Goal: Task Accomplishment & Management: Complete application form

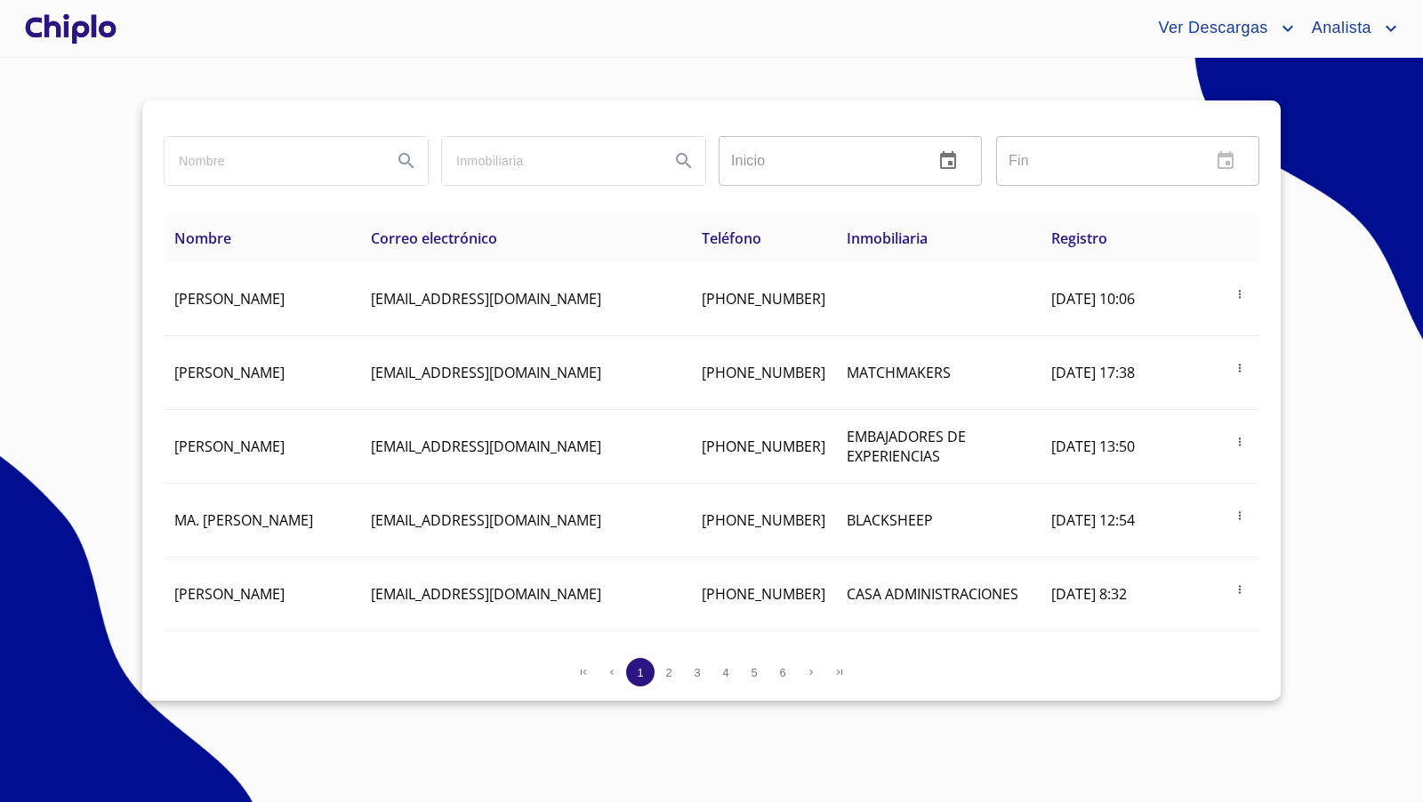
click at [309, 168] on input "search" at bounding box center [272, 161] width 214 height 48
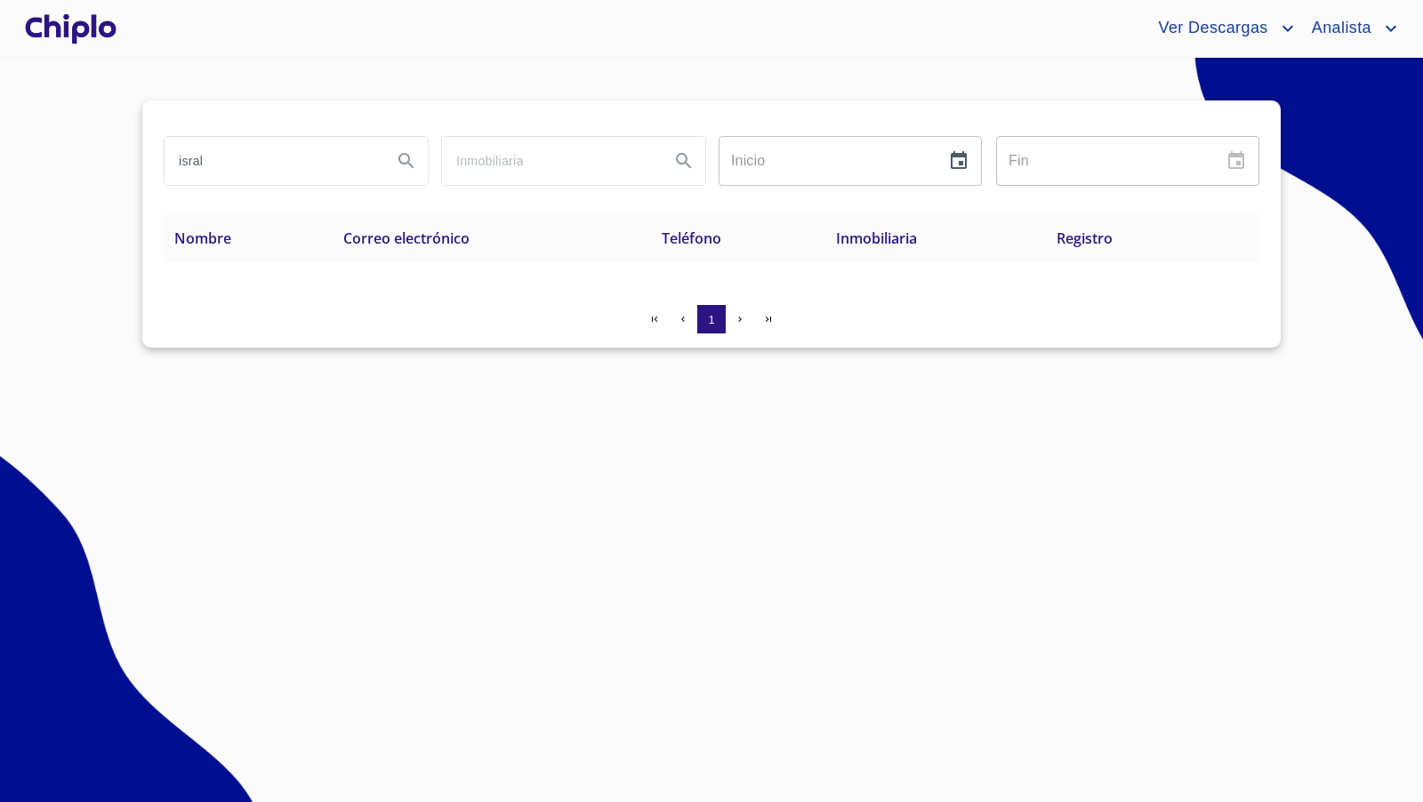
click at [259, 170] on input "isral" at bounding box center [272, 161] width 214 height 48
type input "[PERSON_NAME]"
click at [264, 173] on input "[PERSON_NAME]" at bounding box center [272, 161] width 214 height 48
click at [104, 28] on div at bounding box center [70, 28] width 99 height 57
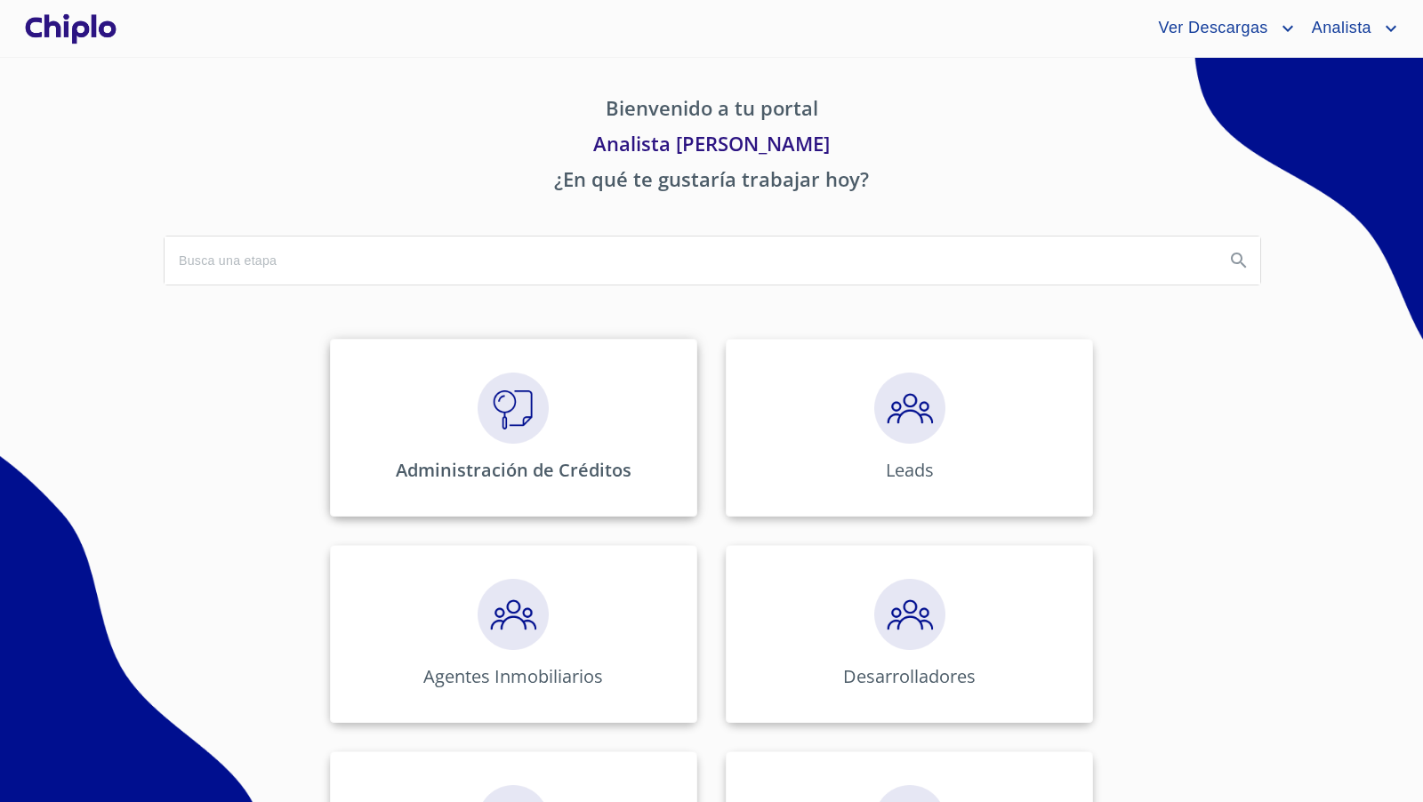
click at [499, 431] on img at bounding box center [513, 408] width 71 height 71
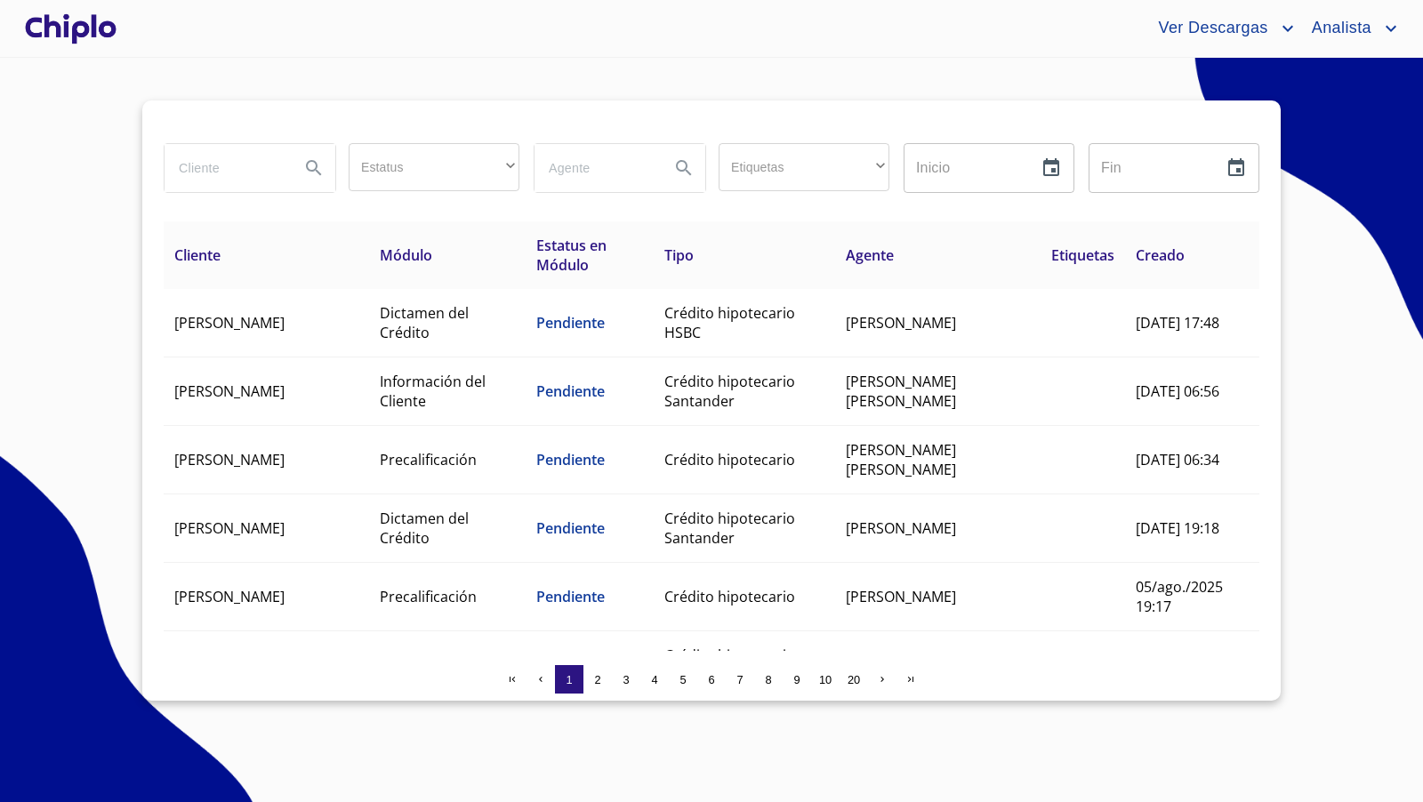
click at [241, 165] on input "search" at bounding box center [225, 168] width 121 height 48
type input "[PERSON_NAME]"
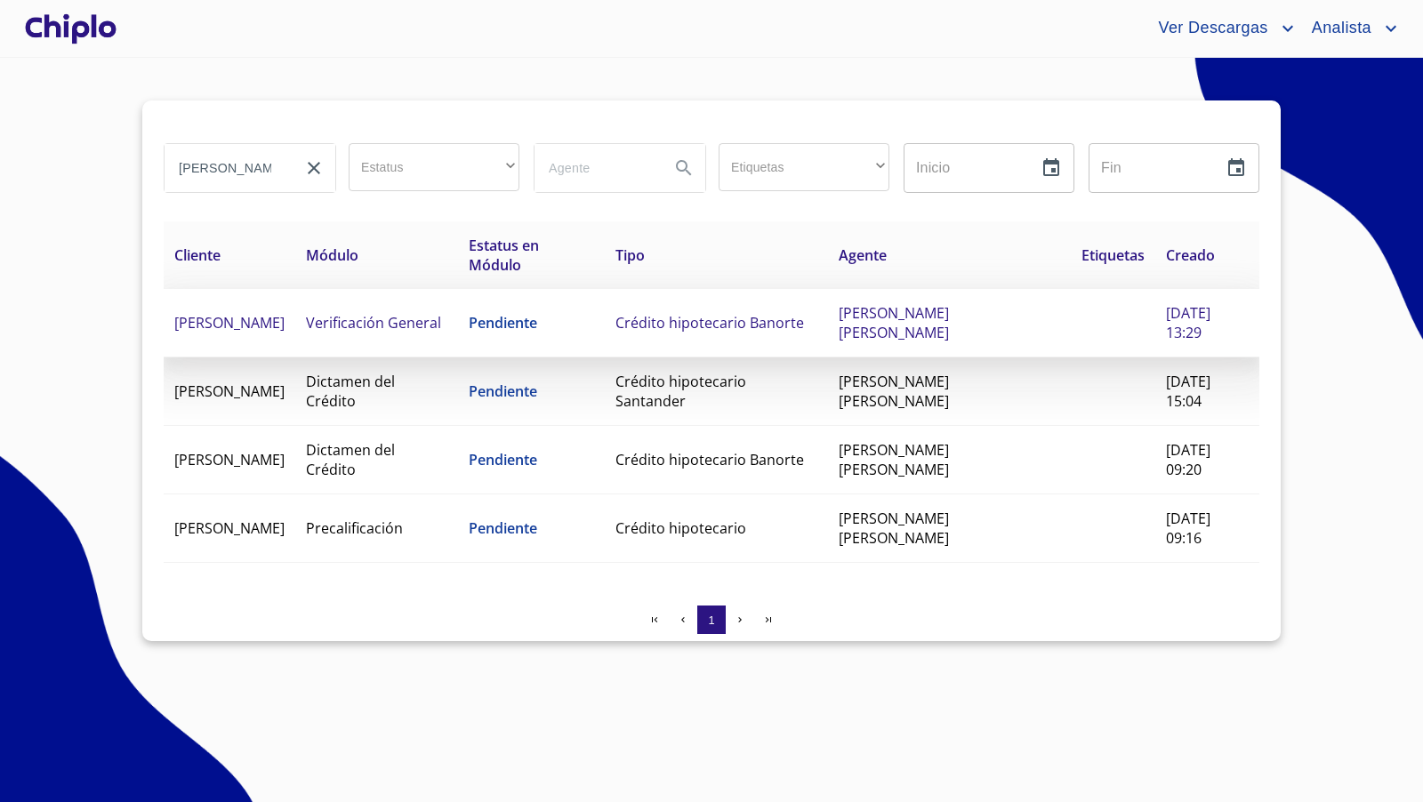
click at [441, 327] on span "Verificación General" at bounding box center [373, 323] width 135 height 20
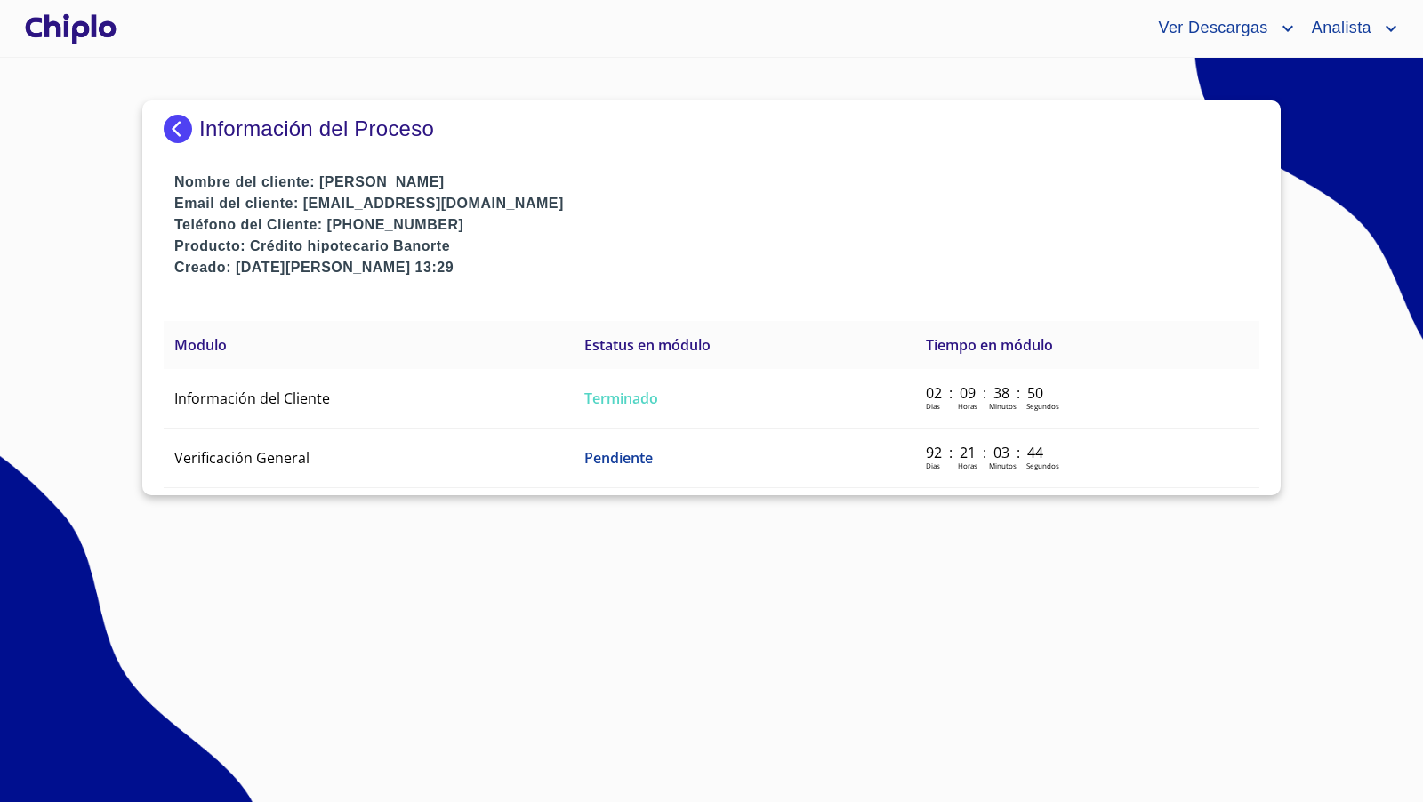
click at [278, 448] on span "Verificación General" at bounding box center [241, 458] width 135 height 20
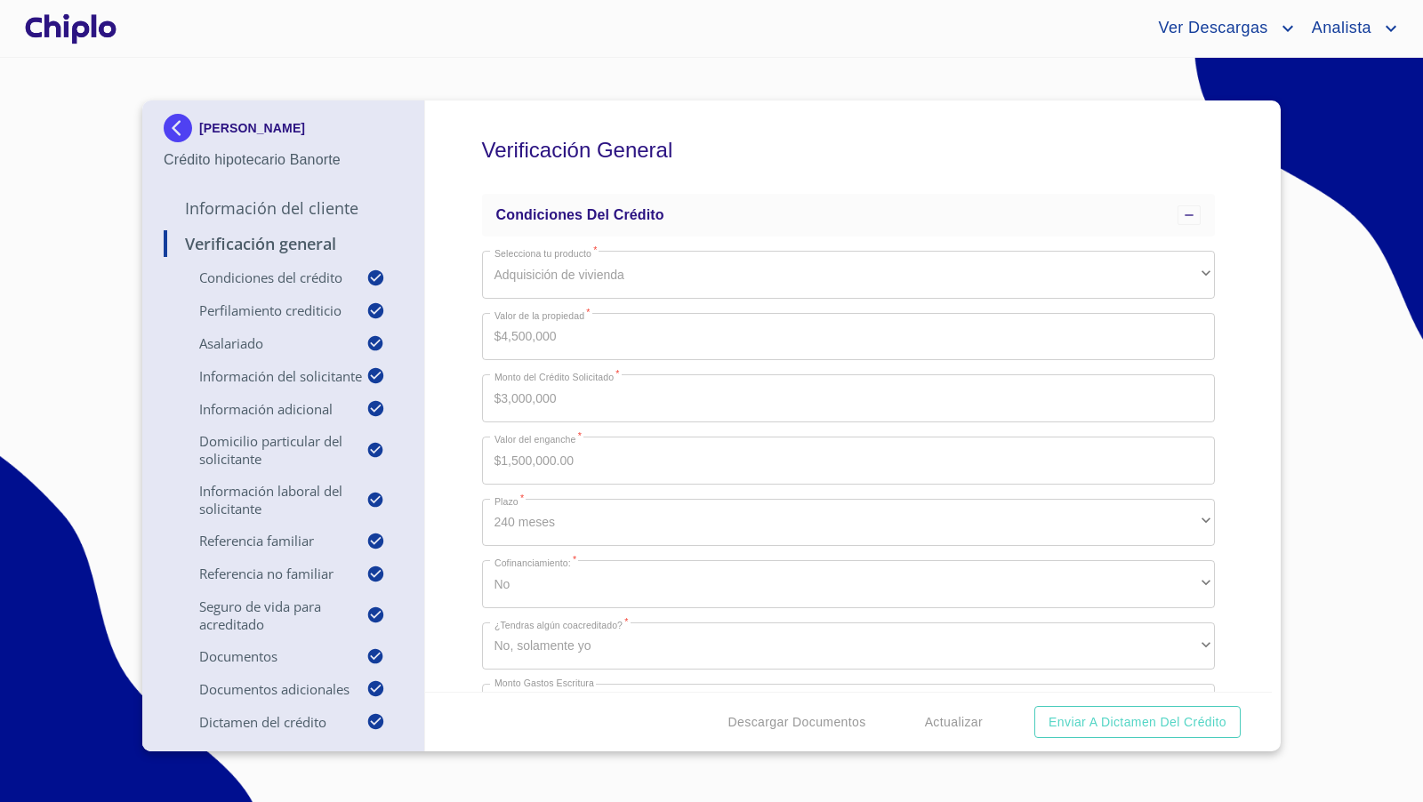
click at [181, 127] on img at bounding box center [182, 128] width 36 height 28
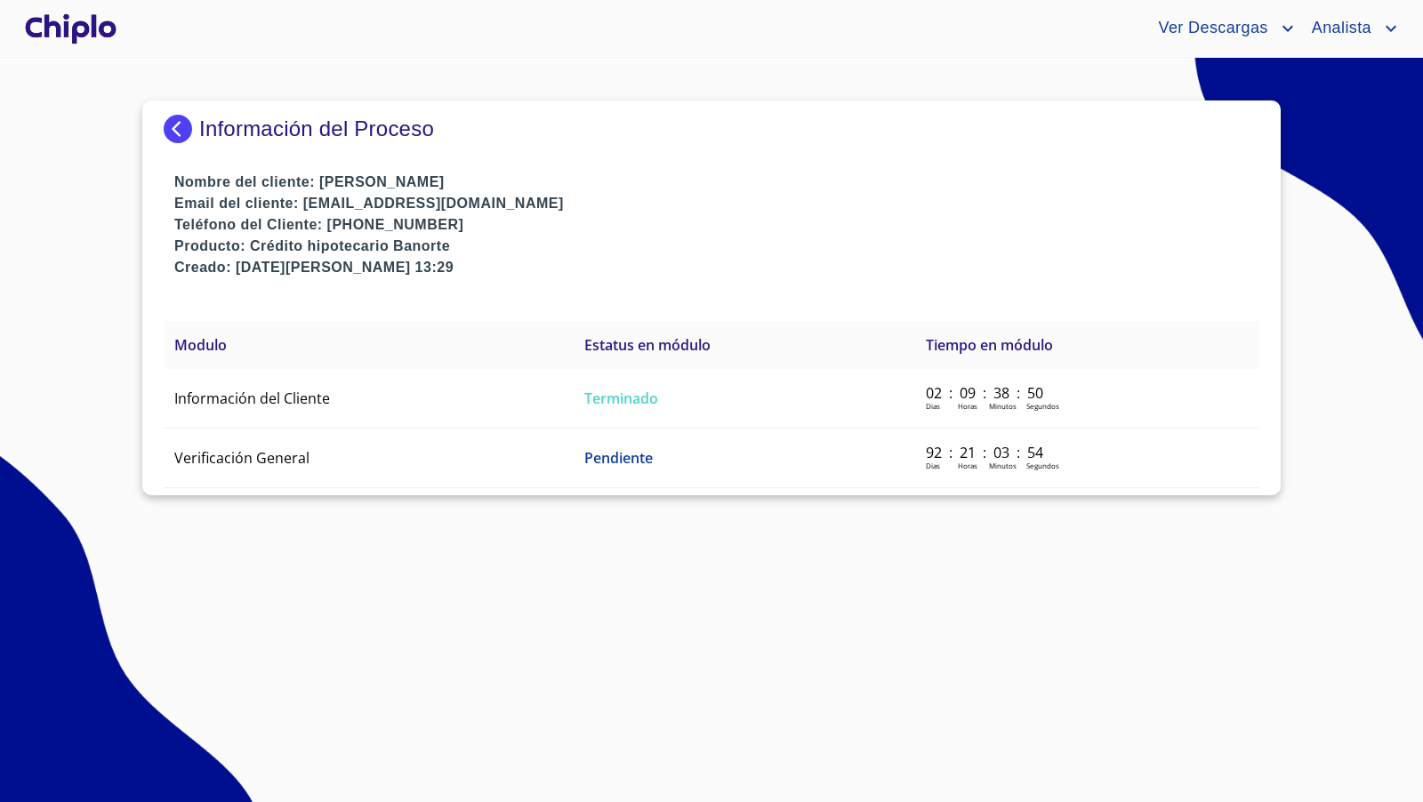
click at [181, 127] on img at bounding box center [182, 129] width 36 height 28
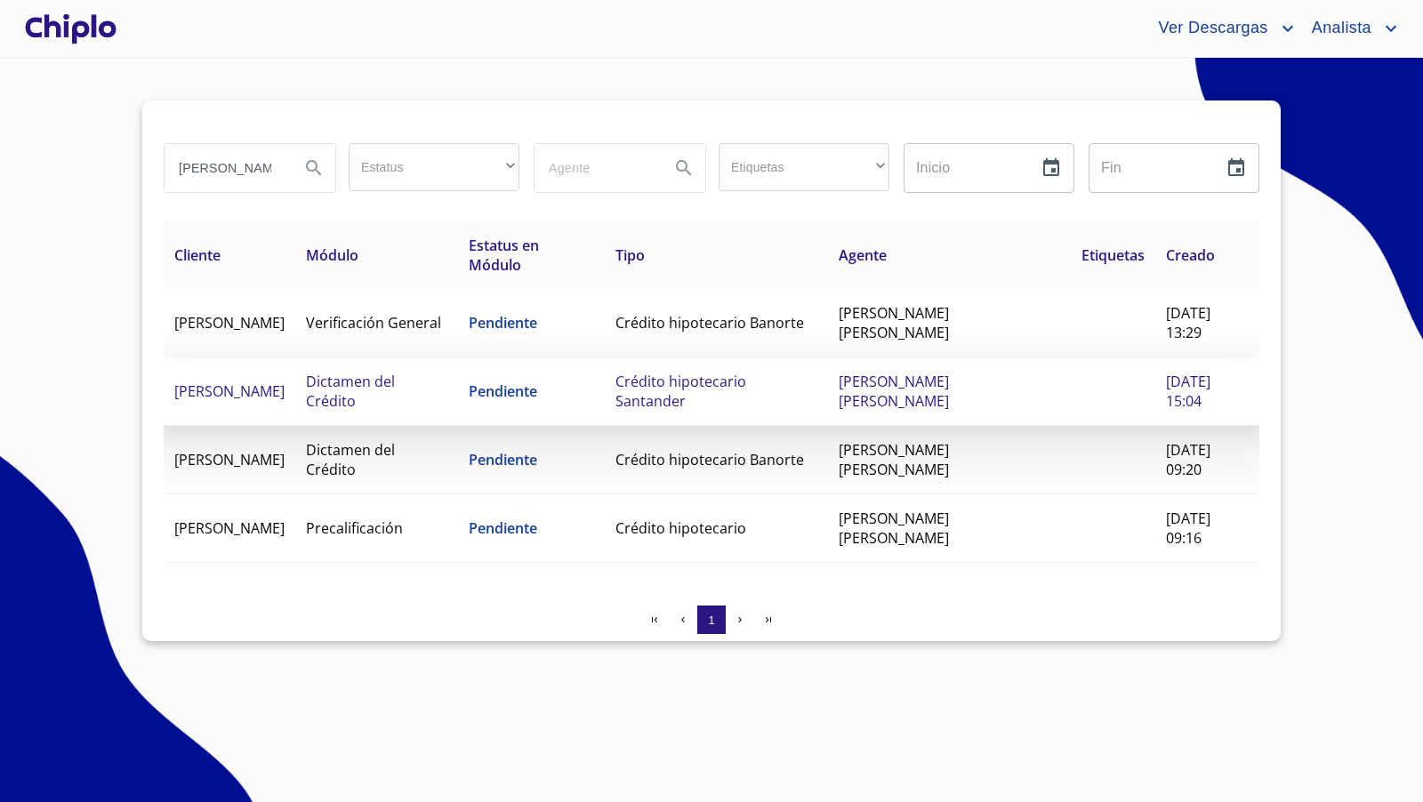
click at [746, 380] on span "Crédito hipotecario Santander" at bounding box center [681, 391] width 131 height 39
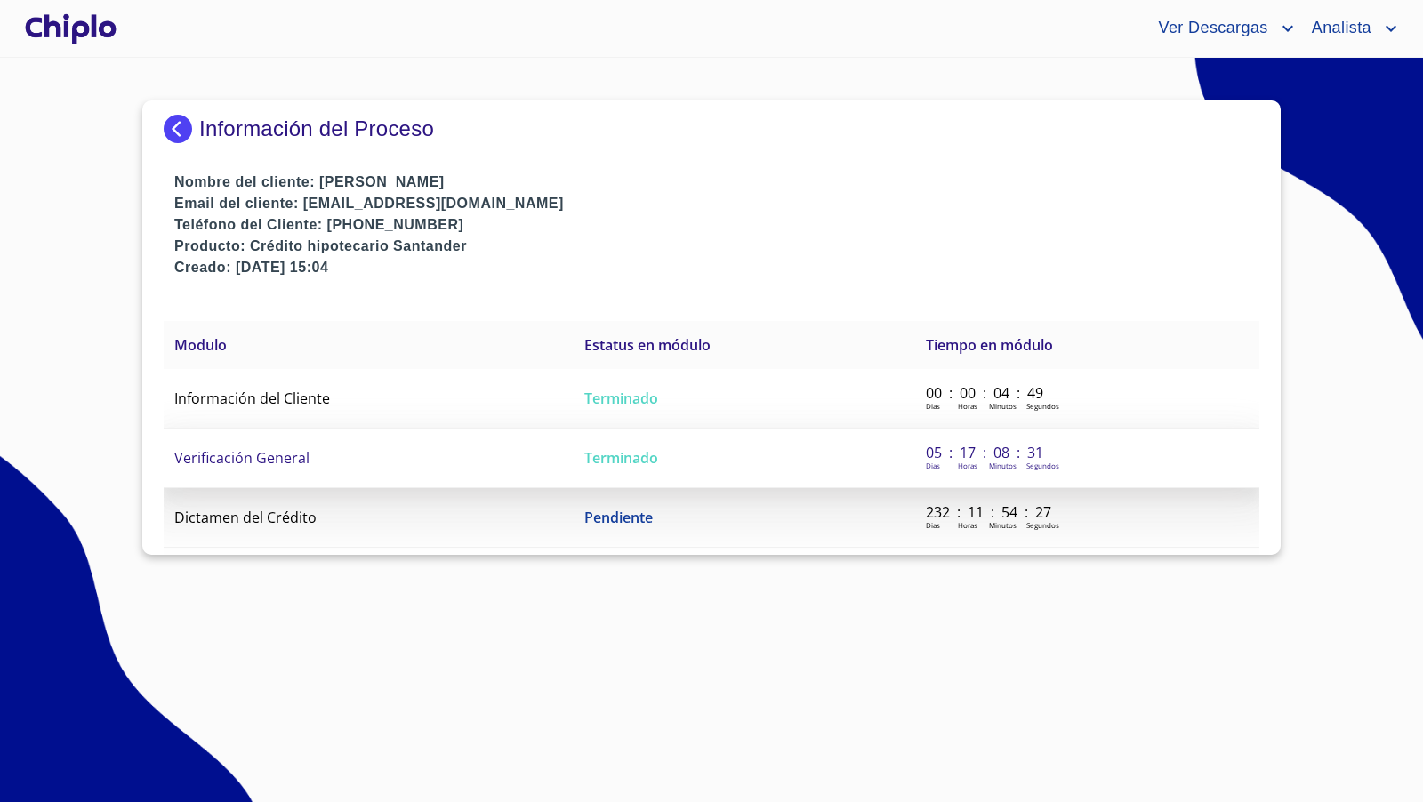
click at [657, 457] on td "Terminado" at bounding box center [745, 459] width 342 height 60
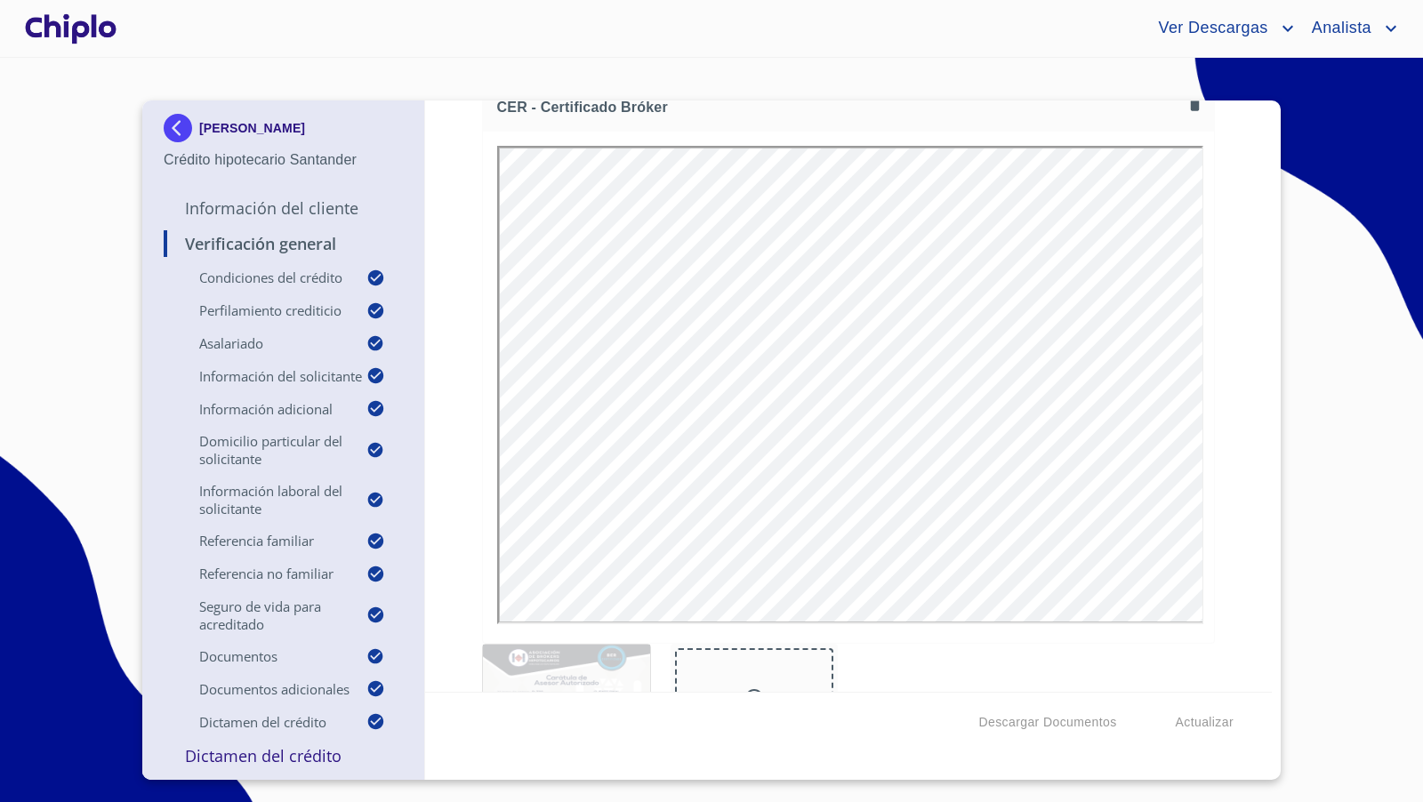
scroll to position [12318, 0]
click at [101, 23] on div at bounding box center [70, 28] width 99 height 57
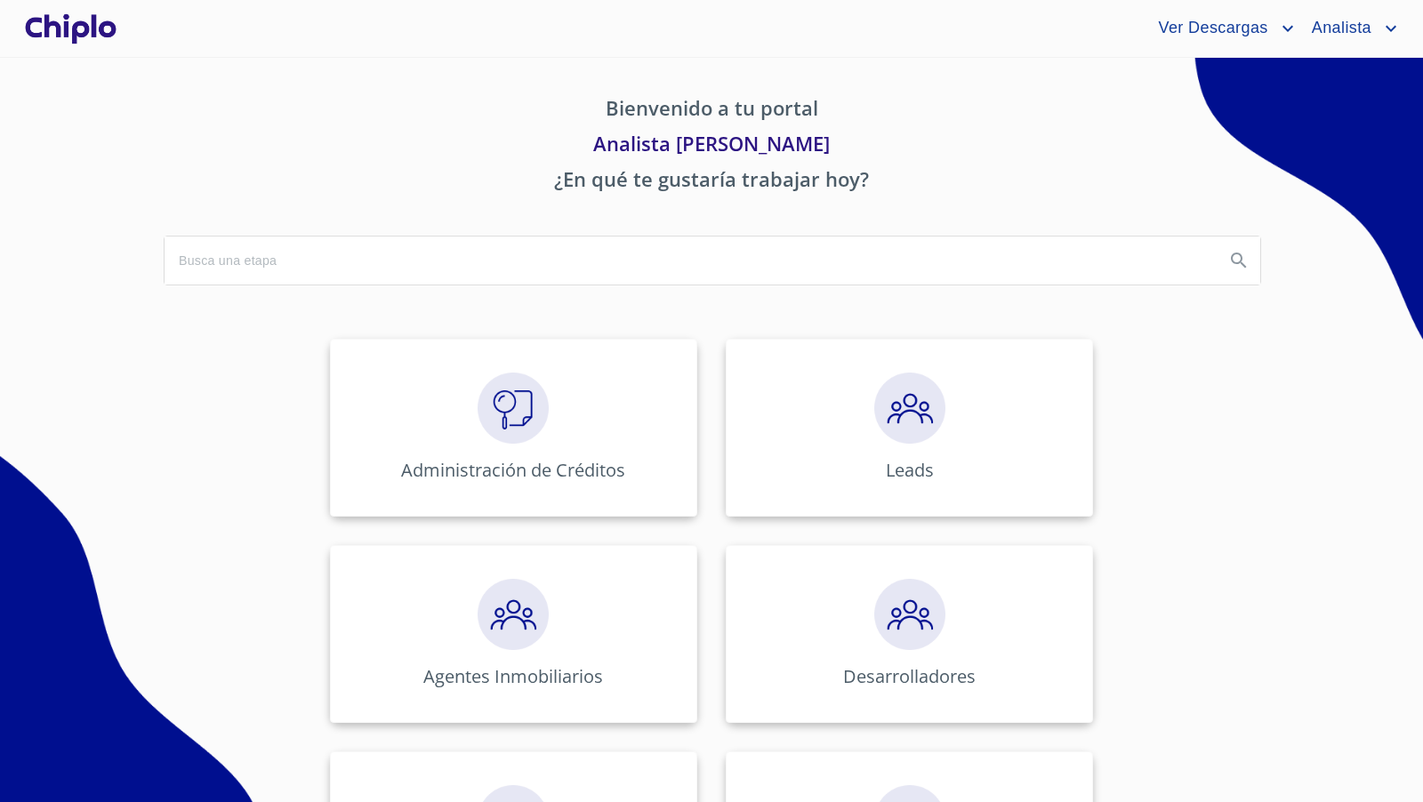
click at [523, 420] on img at bounding box center [513, 408] width 71 height 71
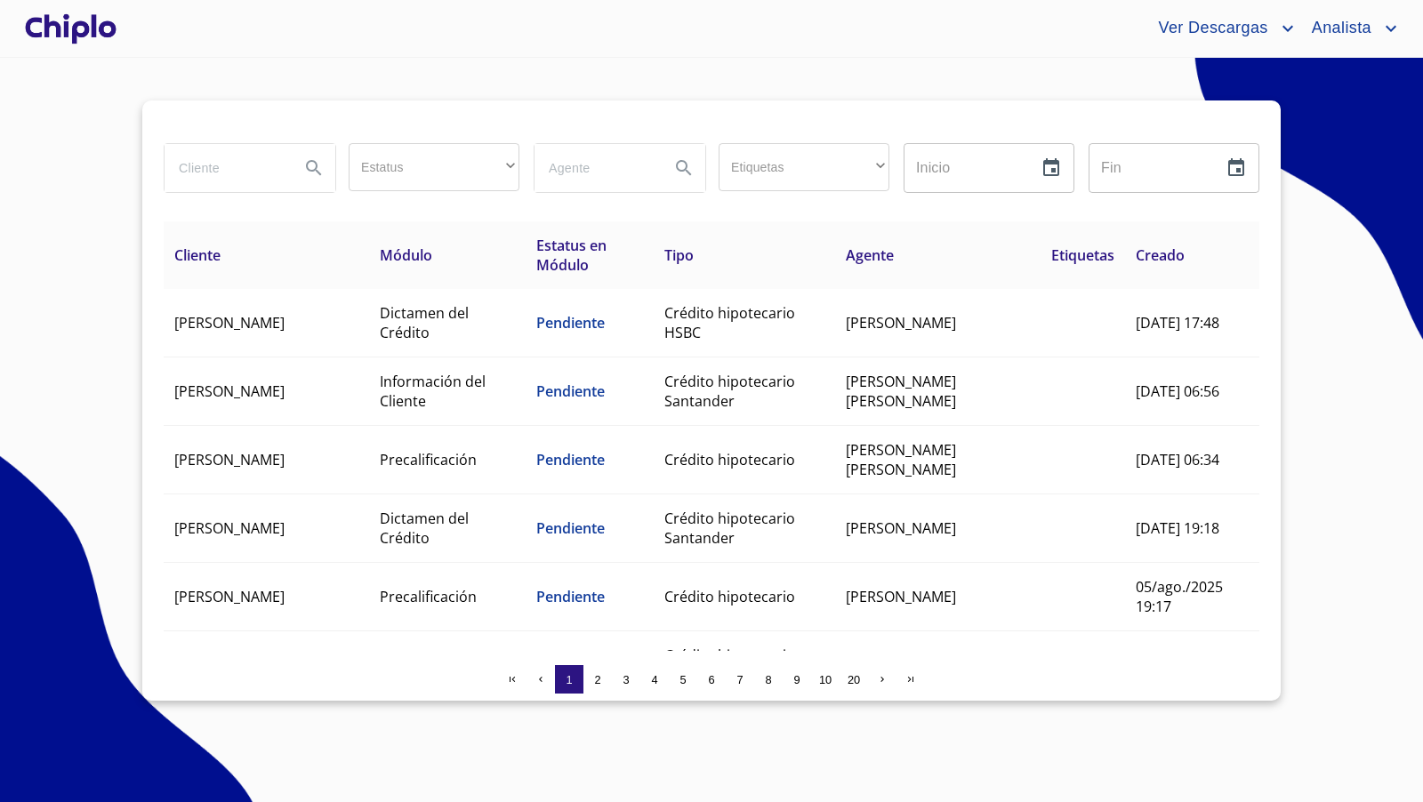
click at [82, 36] on div at bounding box center [70, 28] width 99 height 57
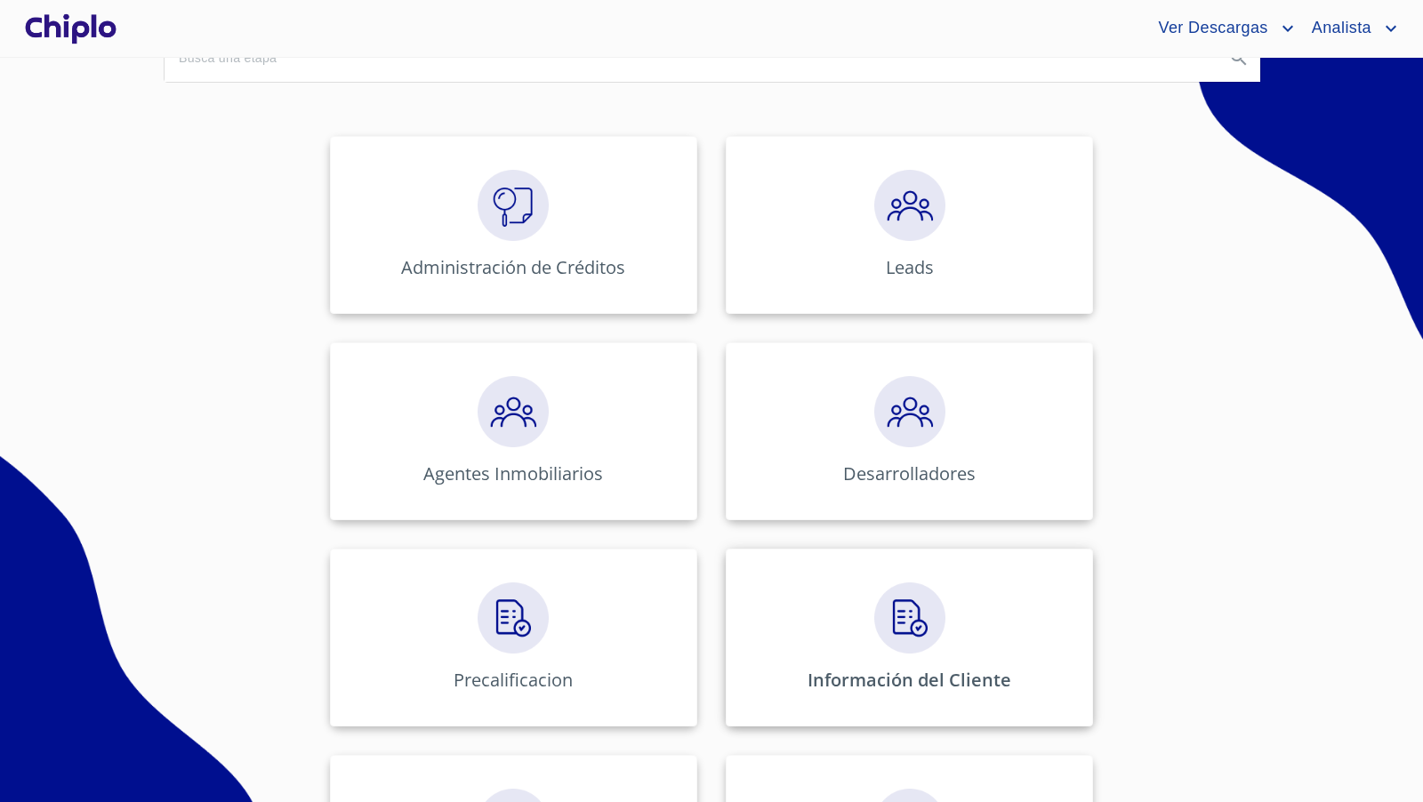
scroll to position [211, 0]
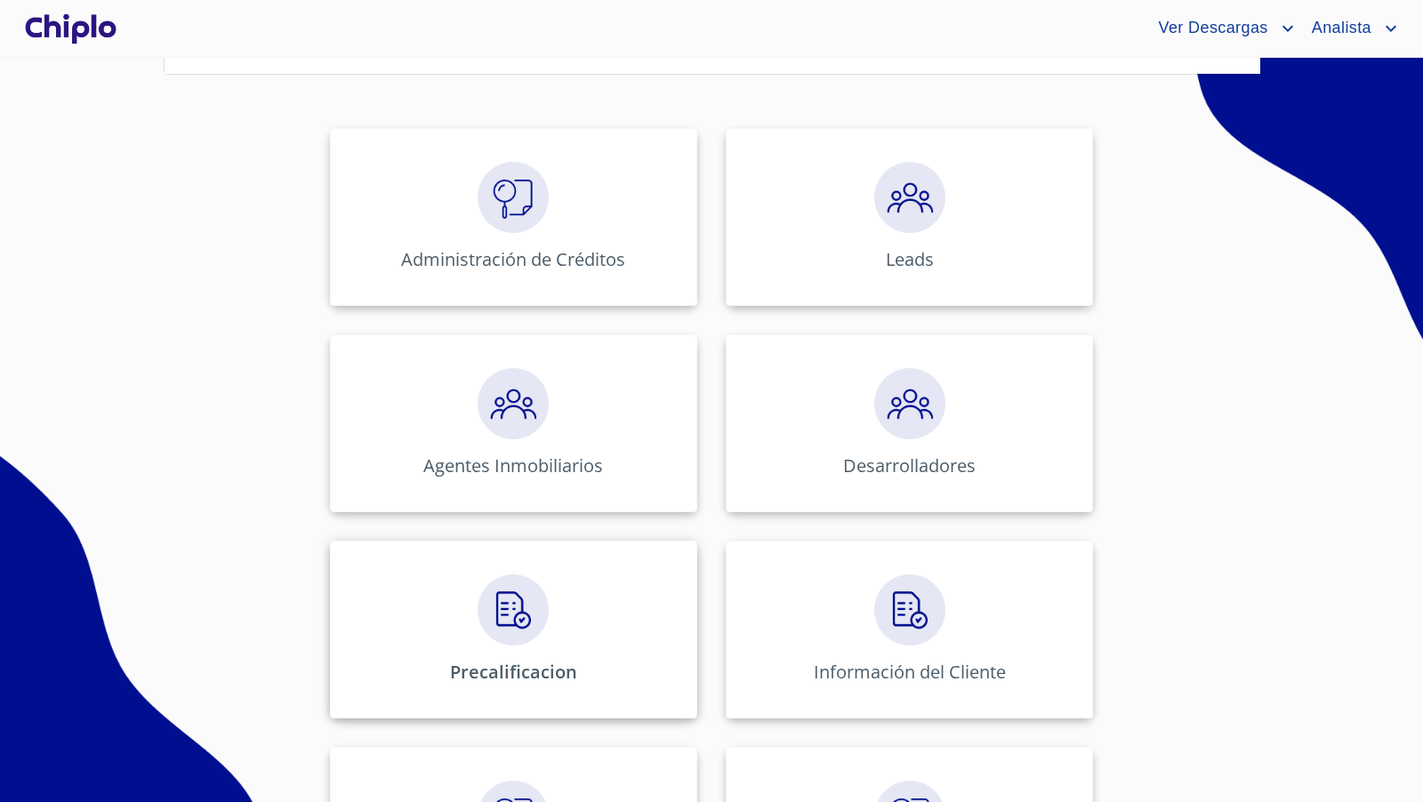
click at [546, 597] on img at bounding box center [513, 610] width 71 height 71
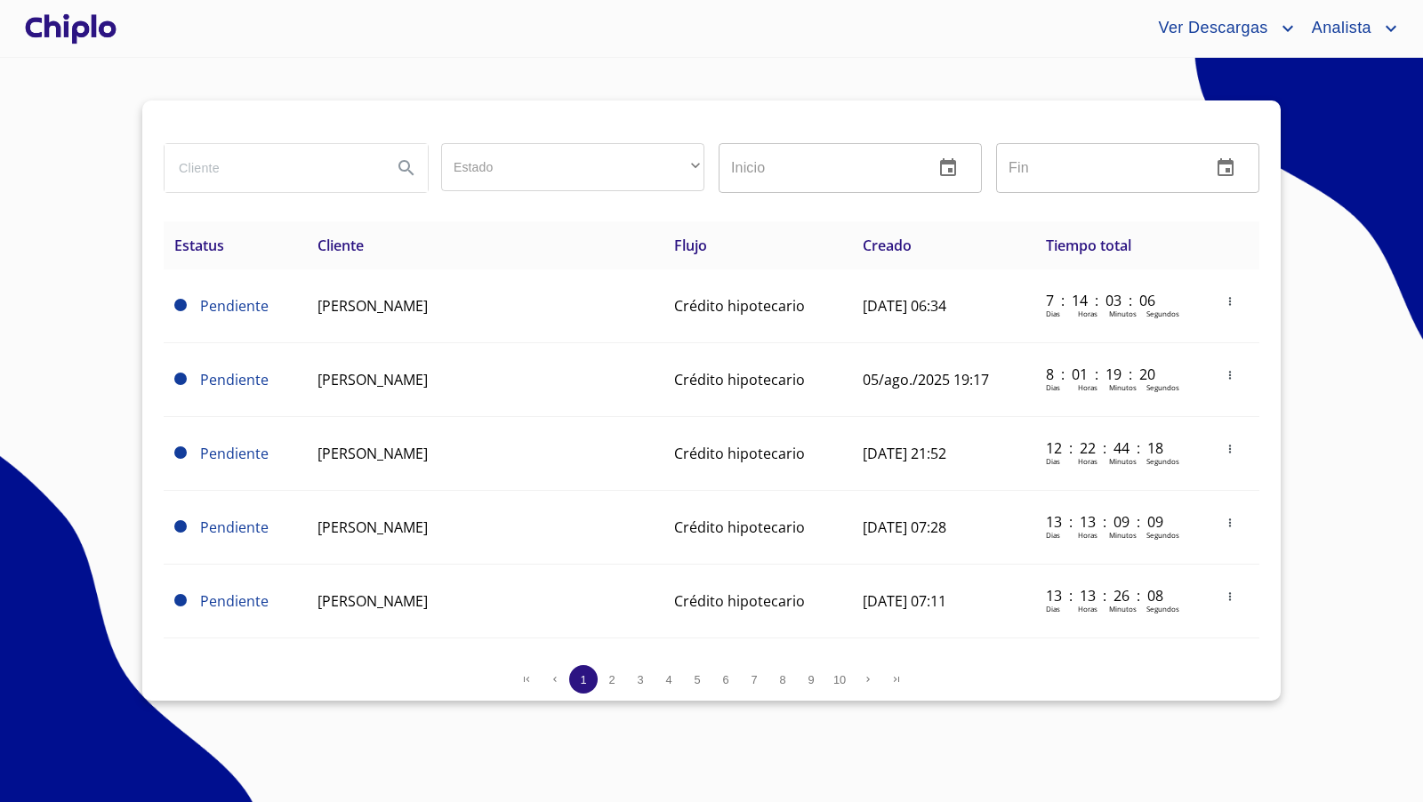
click at [260, 175] on input "search" at bounding box center [272, 168] width 214 height 48
type input "maya"
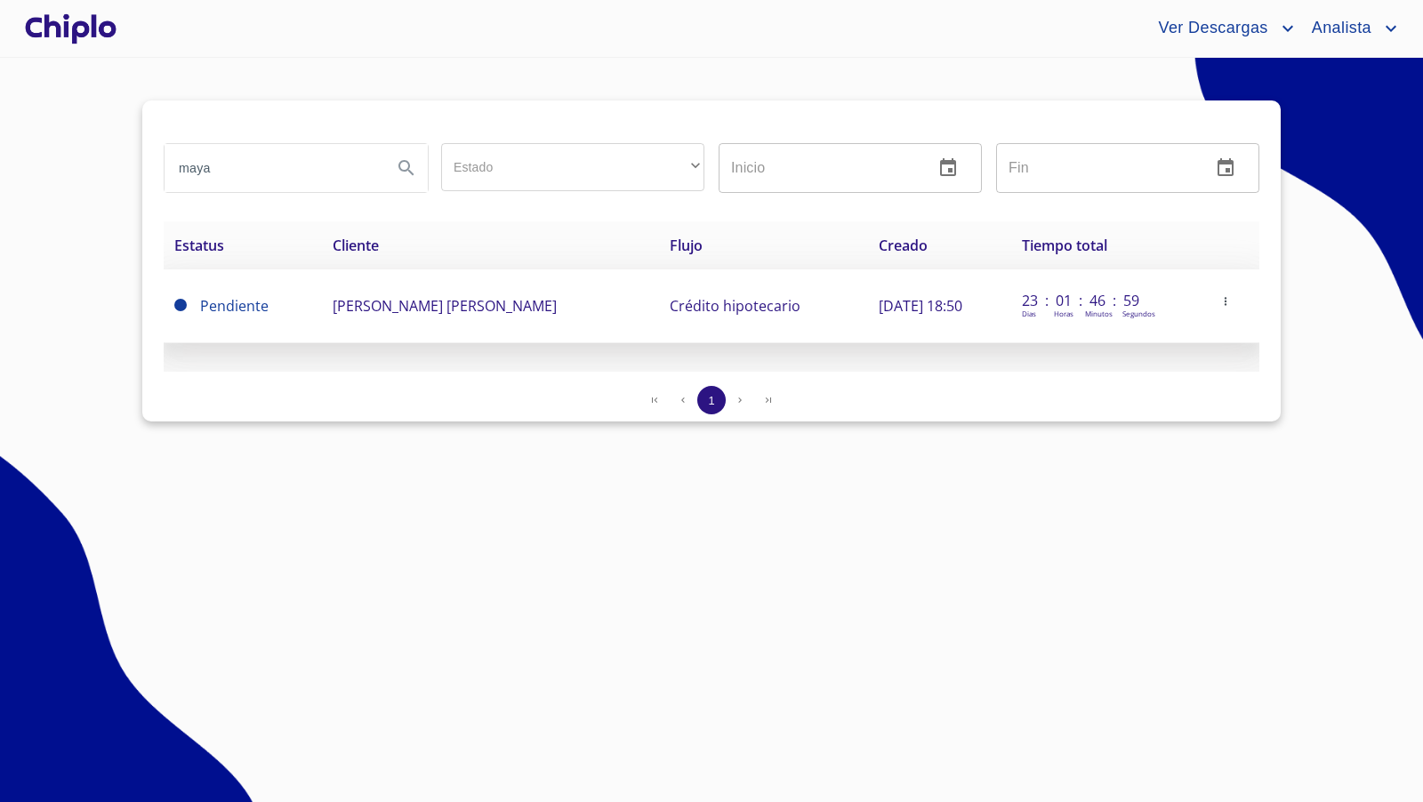
click at [486, 304] on span "[PERSON_NAME] [PERSON_NAME]" at bounding box center [445, 306] width 224 height 20
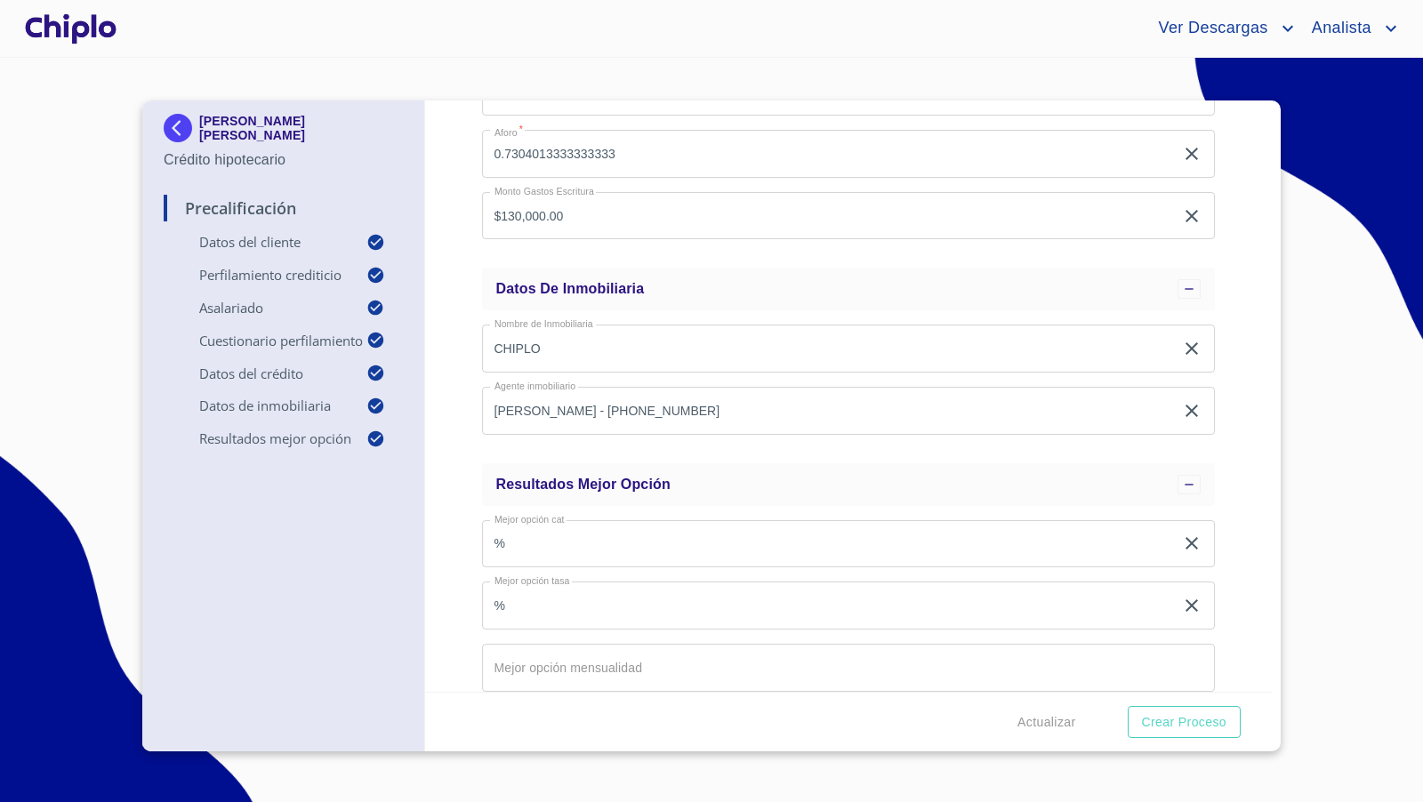
scroll to position [1943, 0]
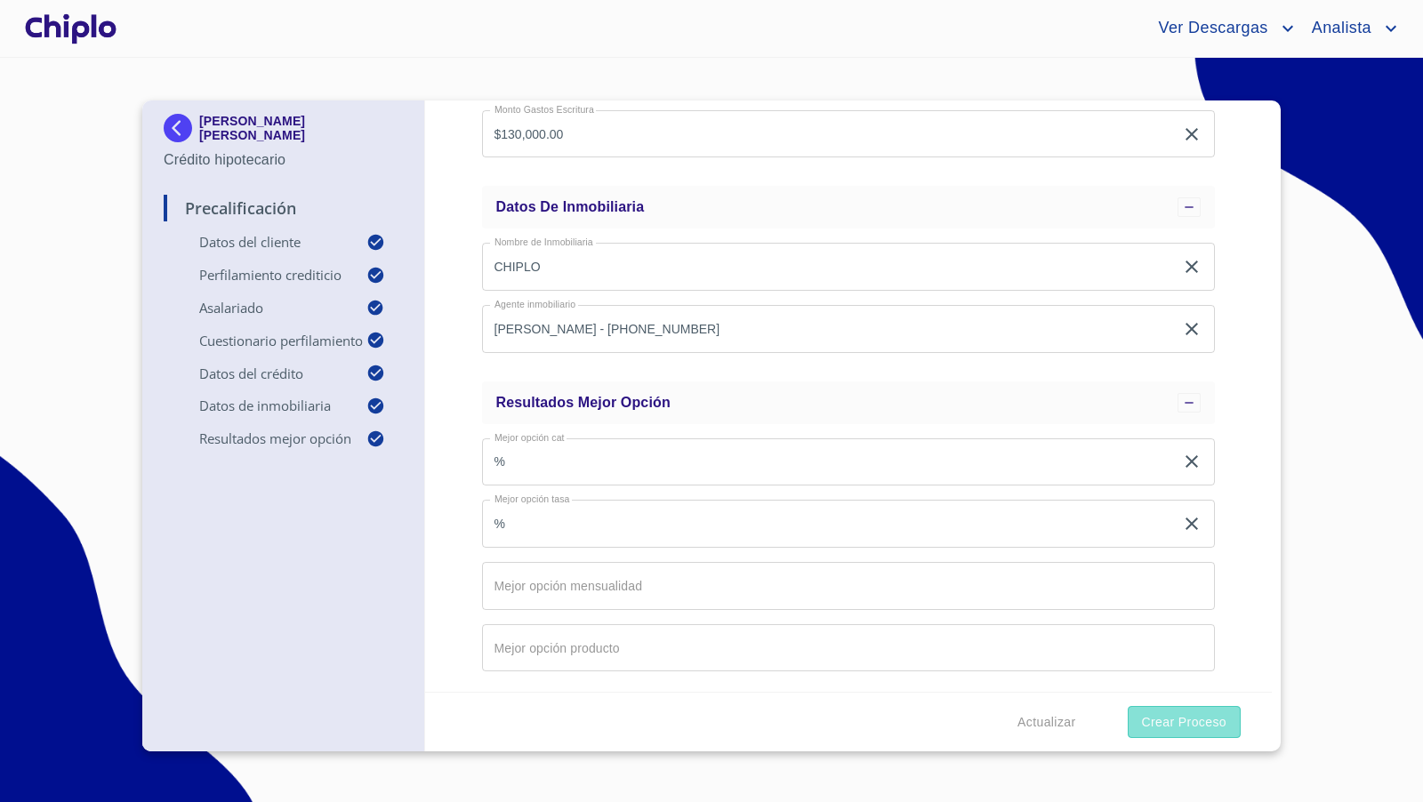
click at [1179, 722] on span "Crear Proceso" at bounding box center [1184, 723] width 85 height 22
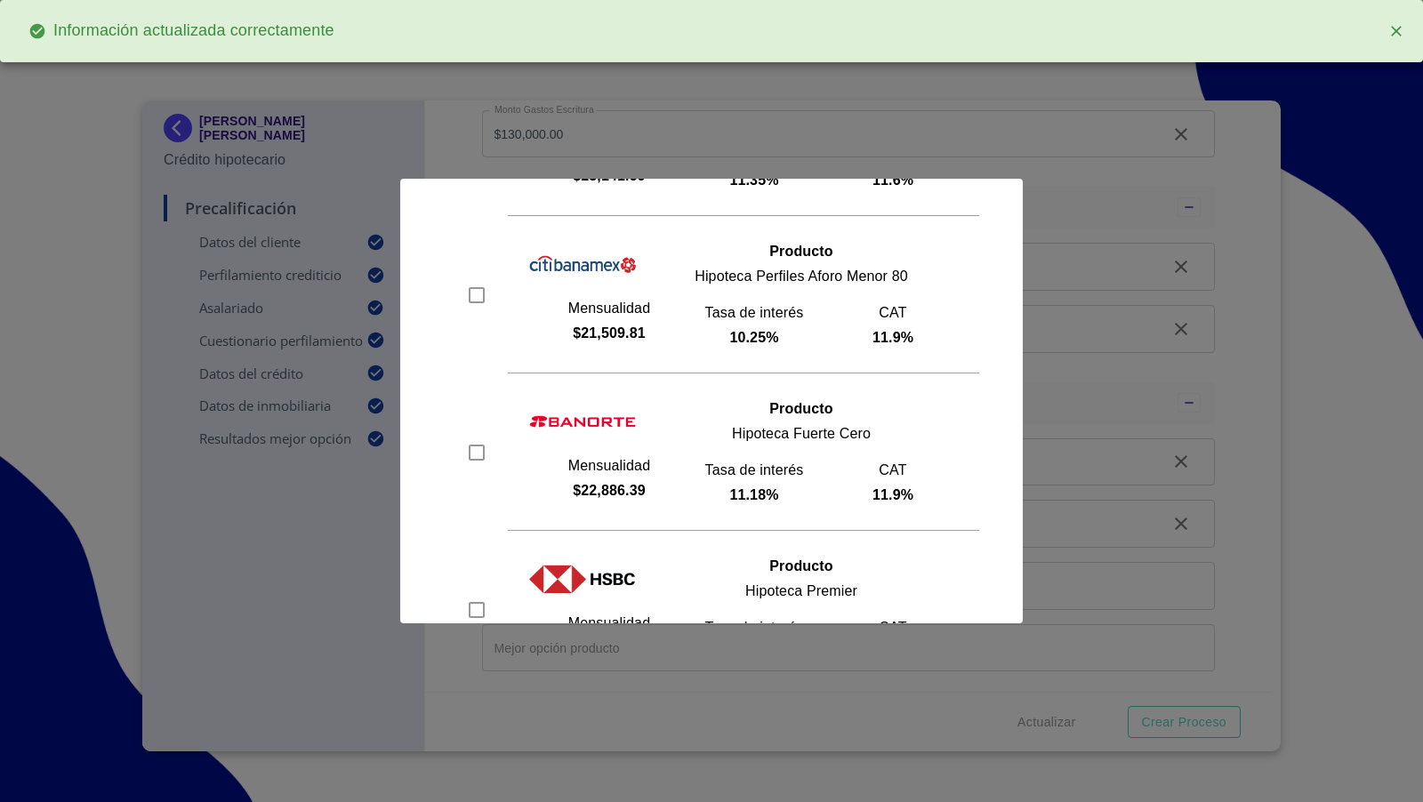
scroll to position [245, 0]
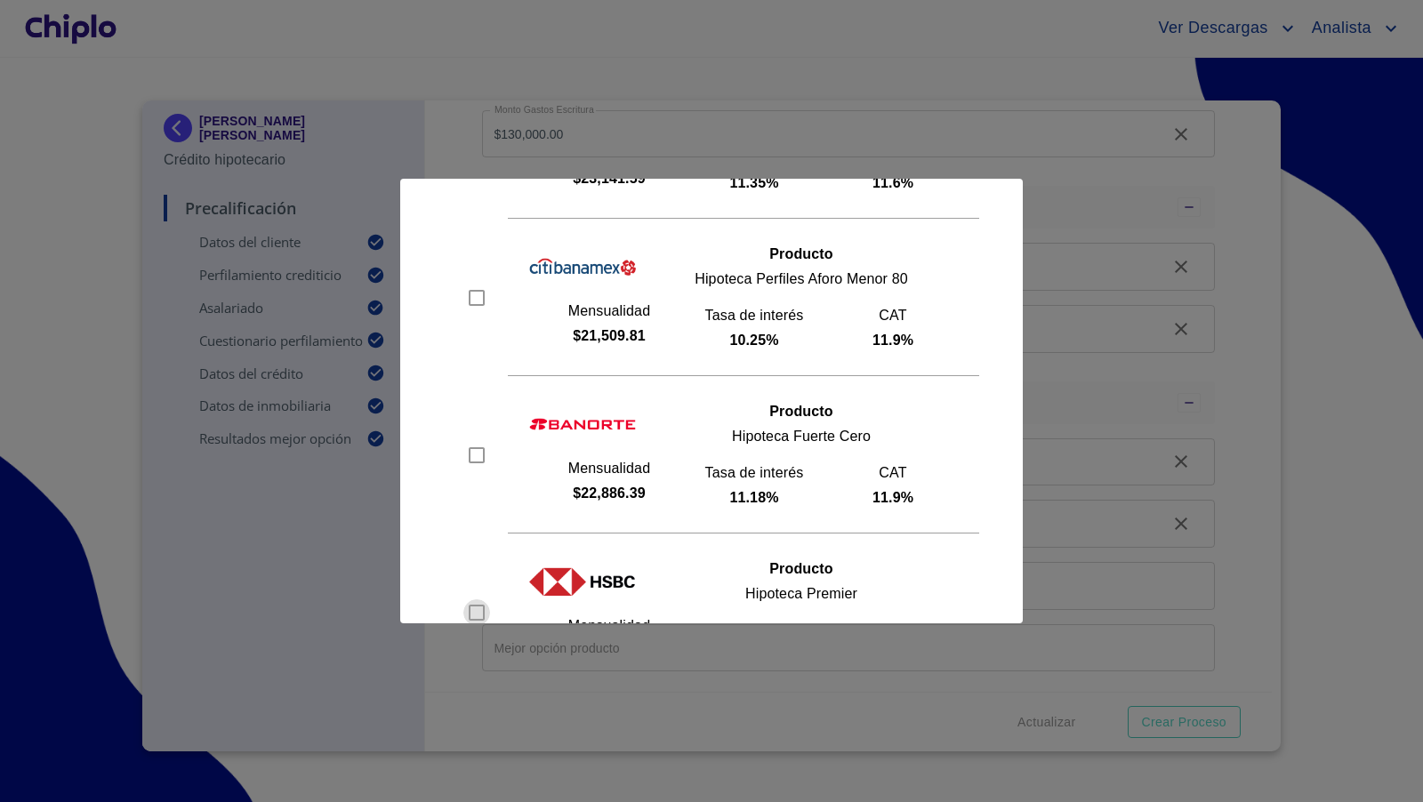
click at [476, 601] on input "checkbox" at bounding box center [477, 613] width 27 height 27
checkbox input "true"
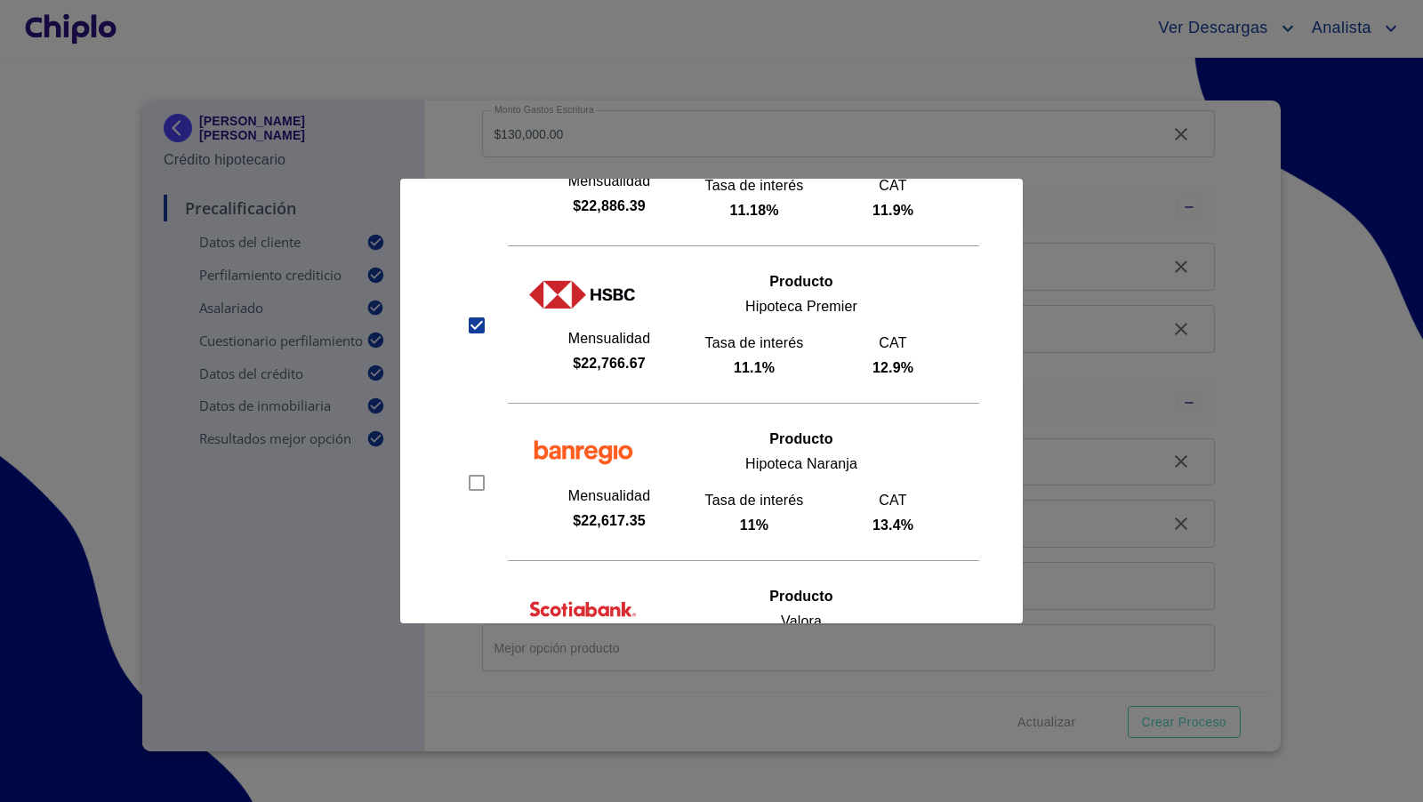
scroll to position [851, 0]
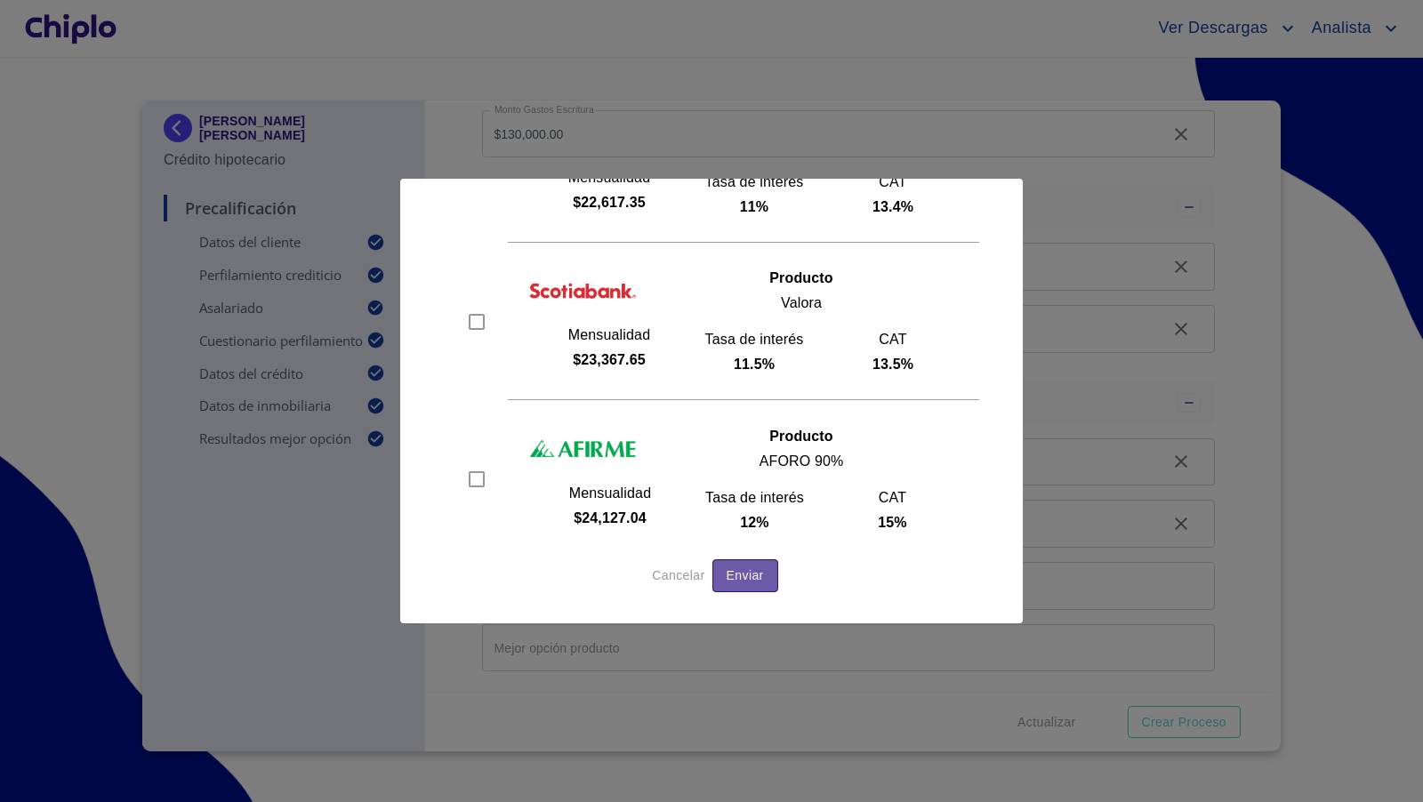
click at [762, 566] on span "Enviar" at bounding box center [745, 576] width 37 height 22
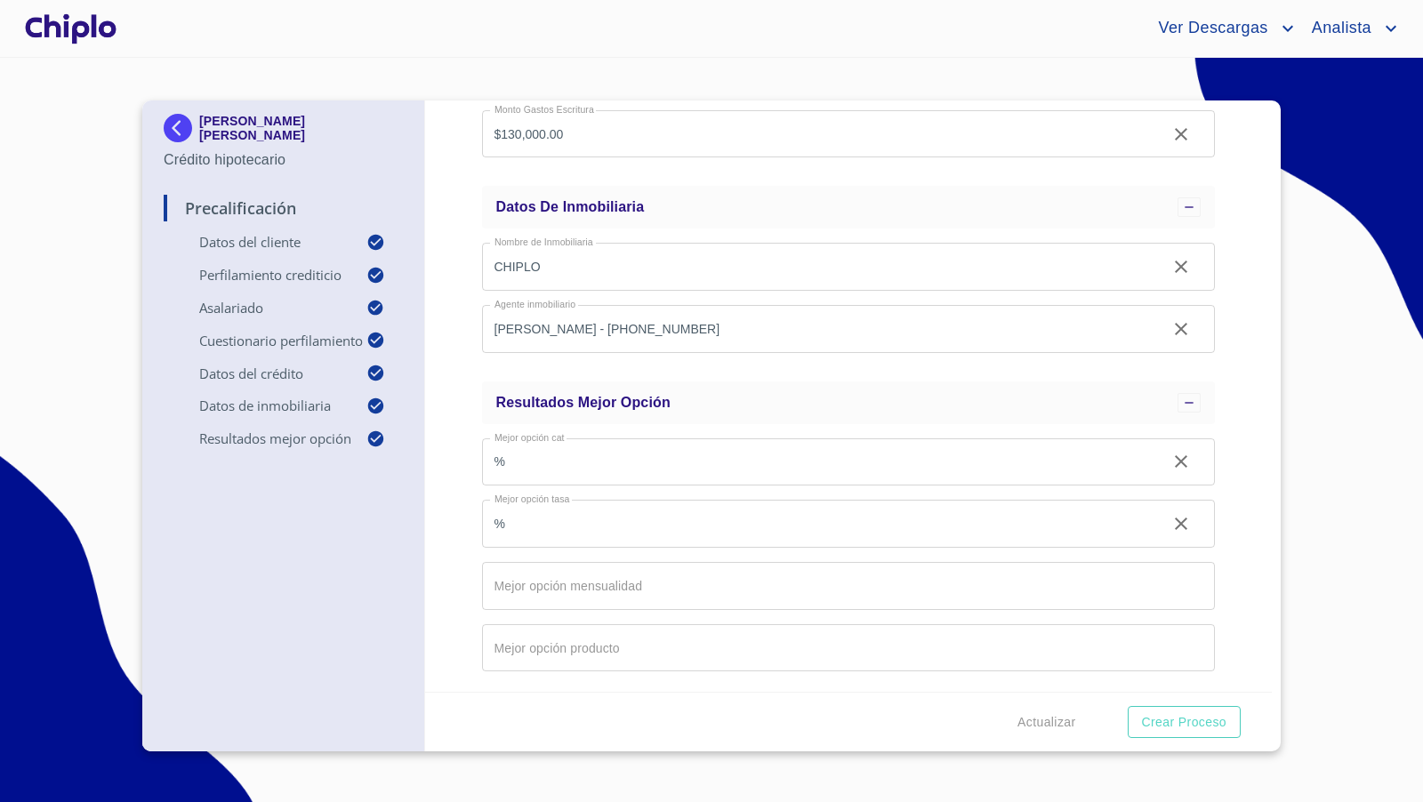
scroll to position [1943, 0]
click at [74, 28] on div at bounding box center [70, 28] width 99 height 57
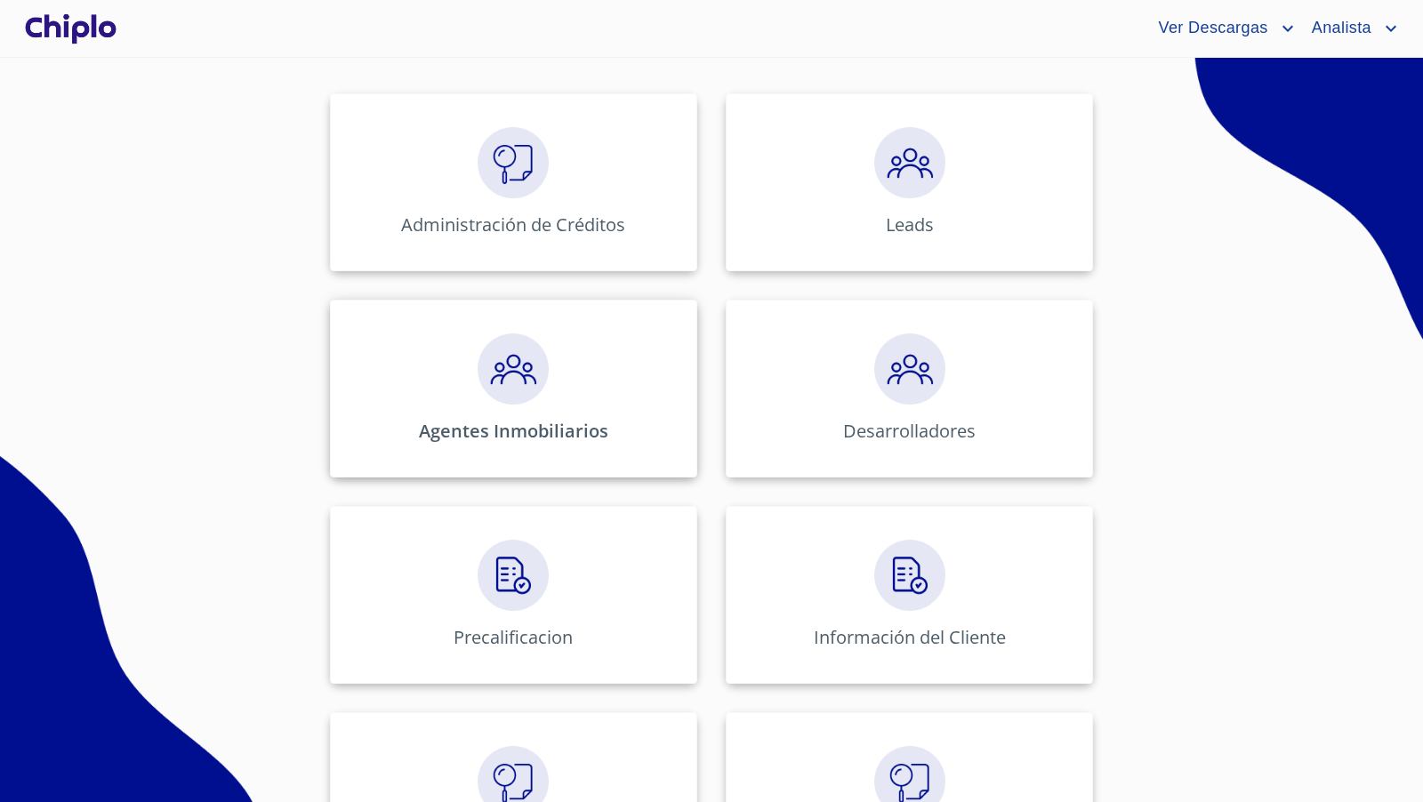
scroll to position [253, 0]
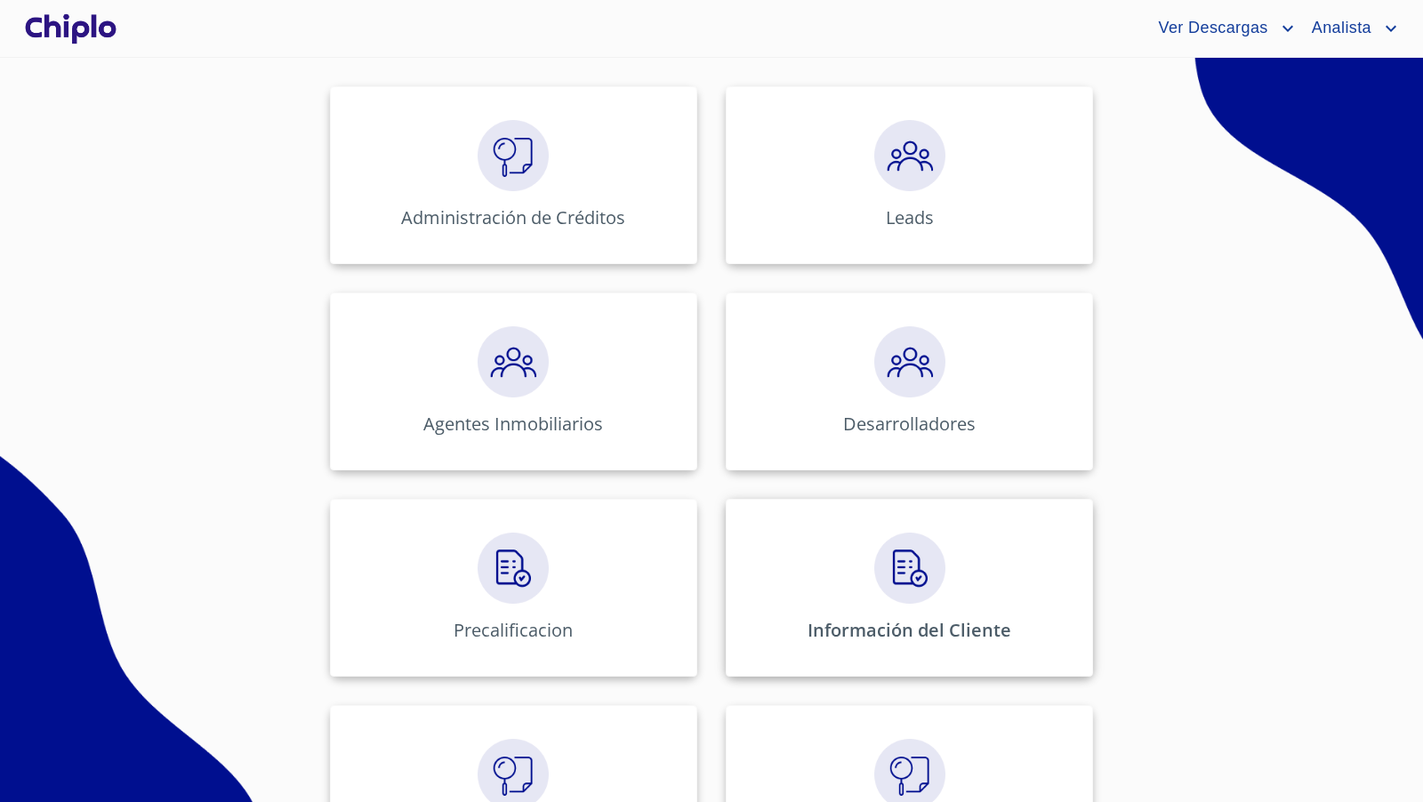
click at [919, 540] on img at bounding box center [910, 568] width 71 height 71
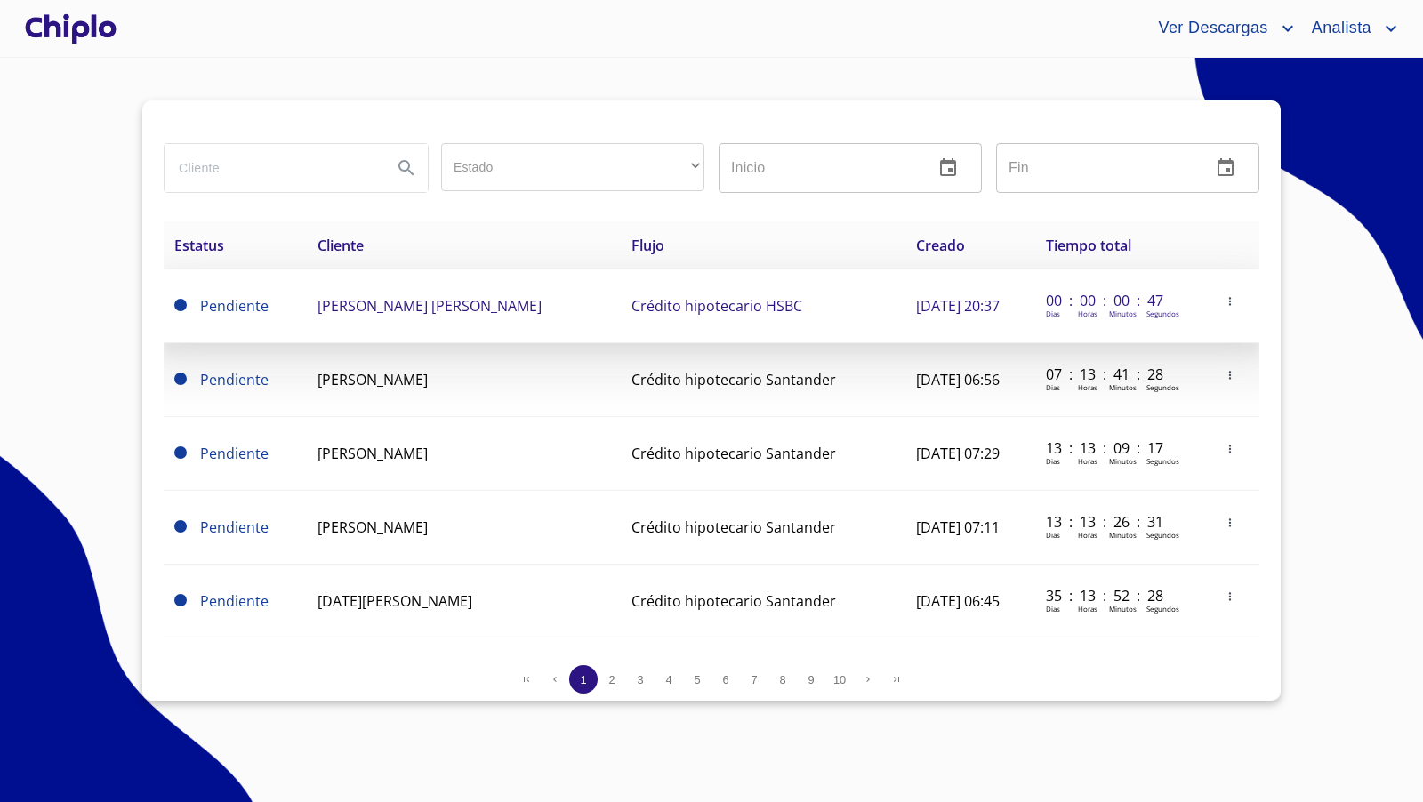
click at [569, 310] on td "[PERSON_NAME] [PERSON_NAME]" at bounding box center [463, 307] width 313 height 74
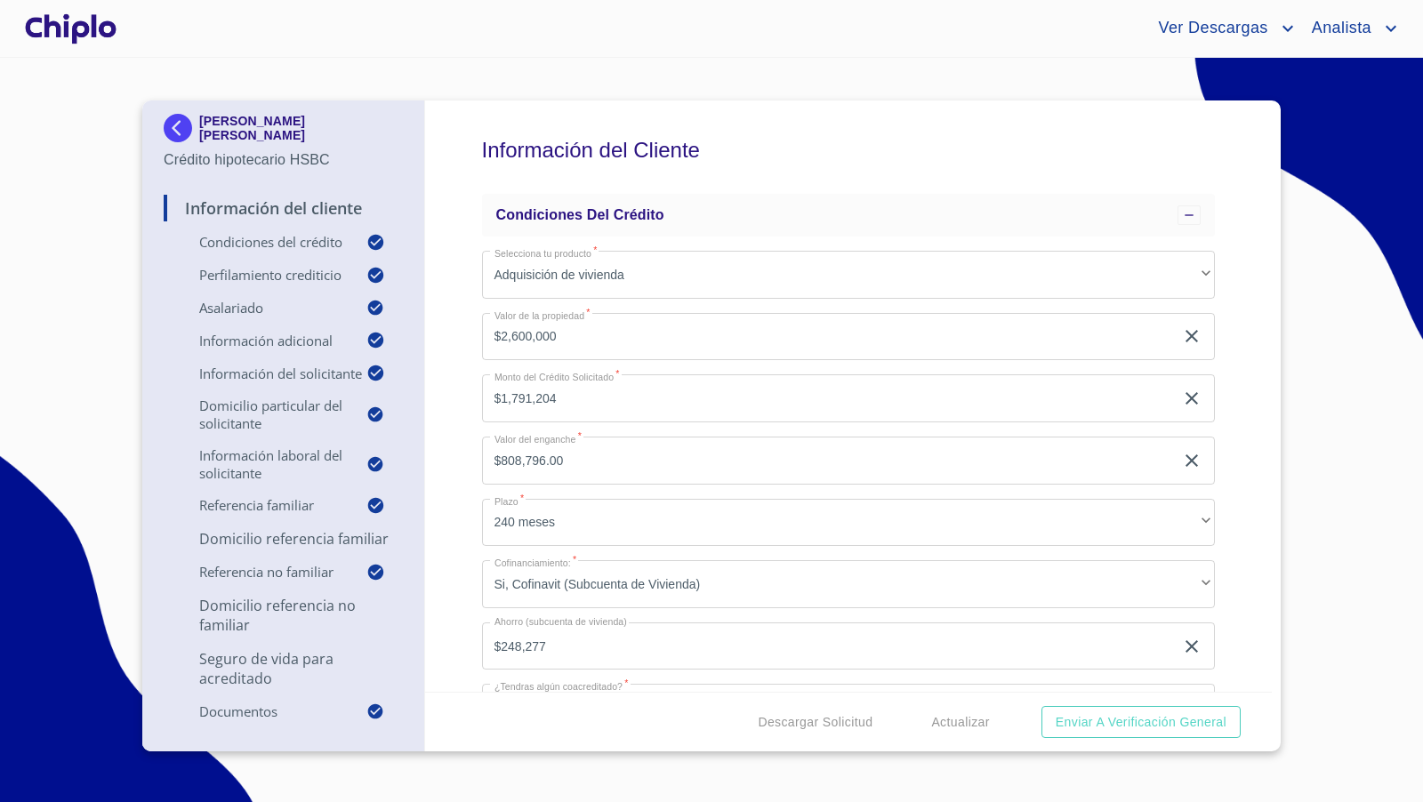
click at [1255, 441] on div "Información del Cliente Condiciones del Crédito Selecciona tu producto   * Adqu…" at bounding box center [849, 397] width 848 height 592
